Goal: Task Accomplishment & Management: Use online tool/utility

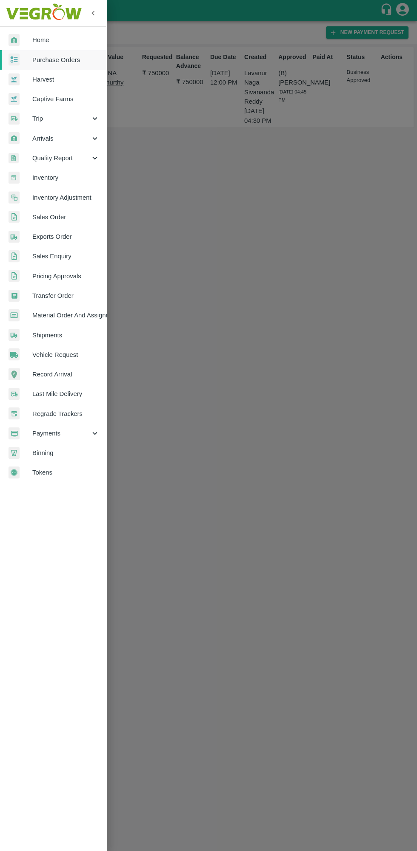
click at [308, 532] on div at bounding box center [208, 425] width 417 height 851
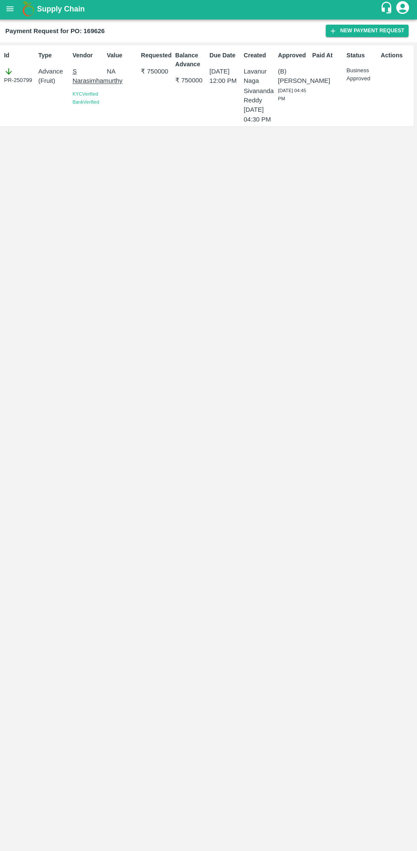
click at [12, 8] on icon "open drawer" at bounding box center [11, 10] width 9 height 9
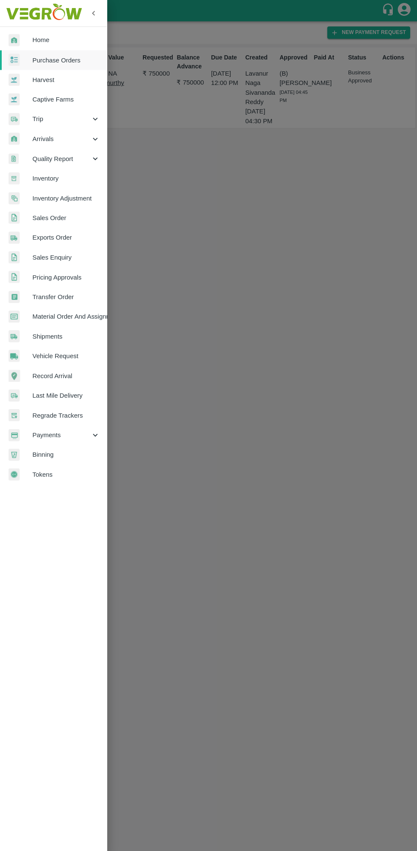
click at [14, 39] on img at bounding box center [14, 40] width 11 height 12
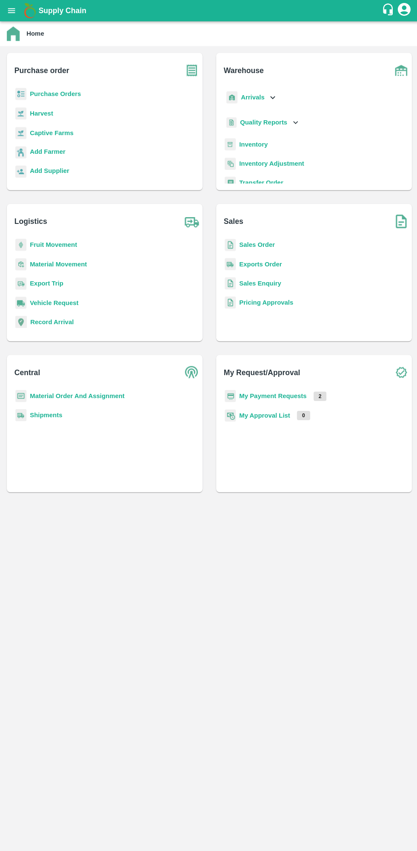
click at [37, 169] on b "Add Supplier" at bounding box center [49, 170] width 39 height 7
